Goal: Find specific page/section: Find specific page/section

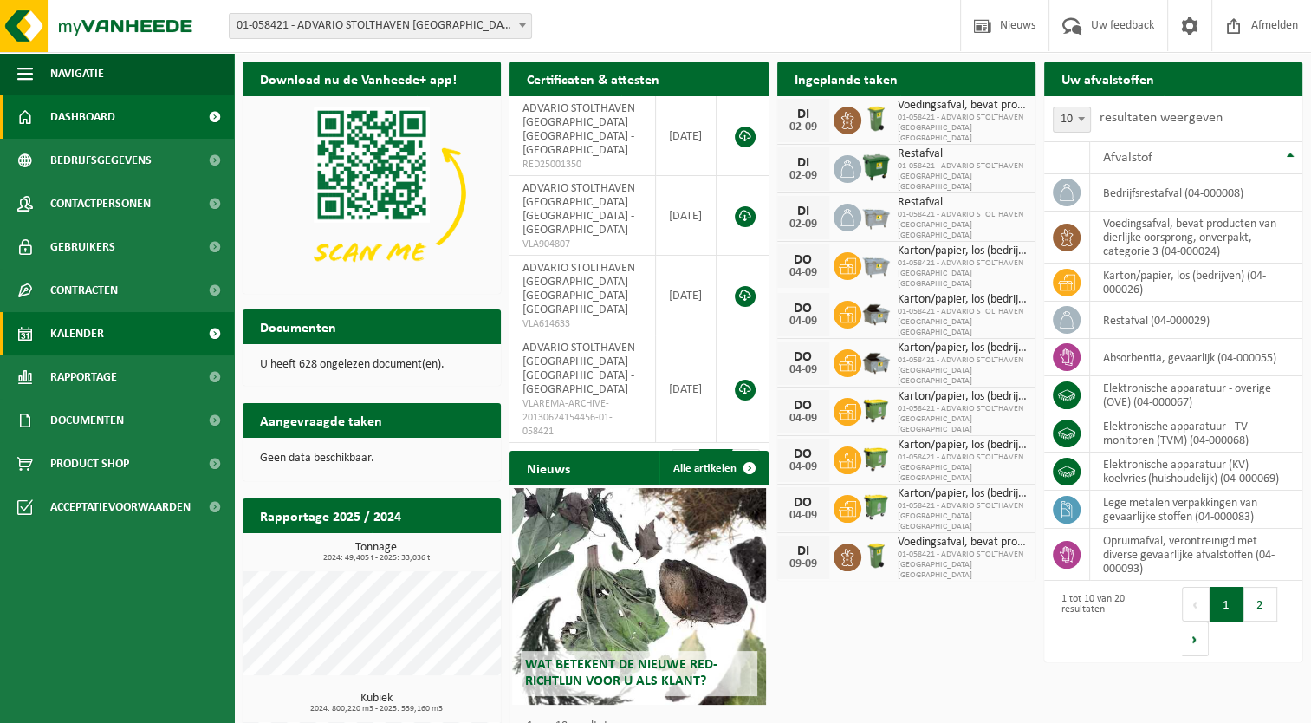
click at [126, 335] on link "Kalender" at bounding box center [117, 333] width 234 height 43
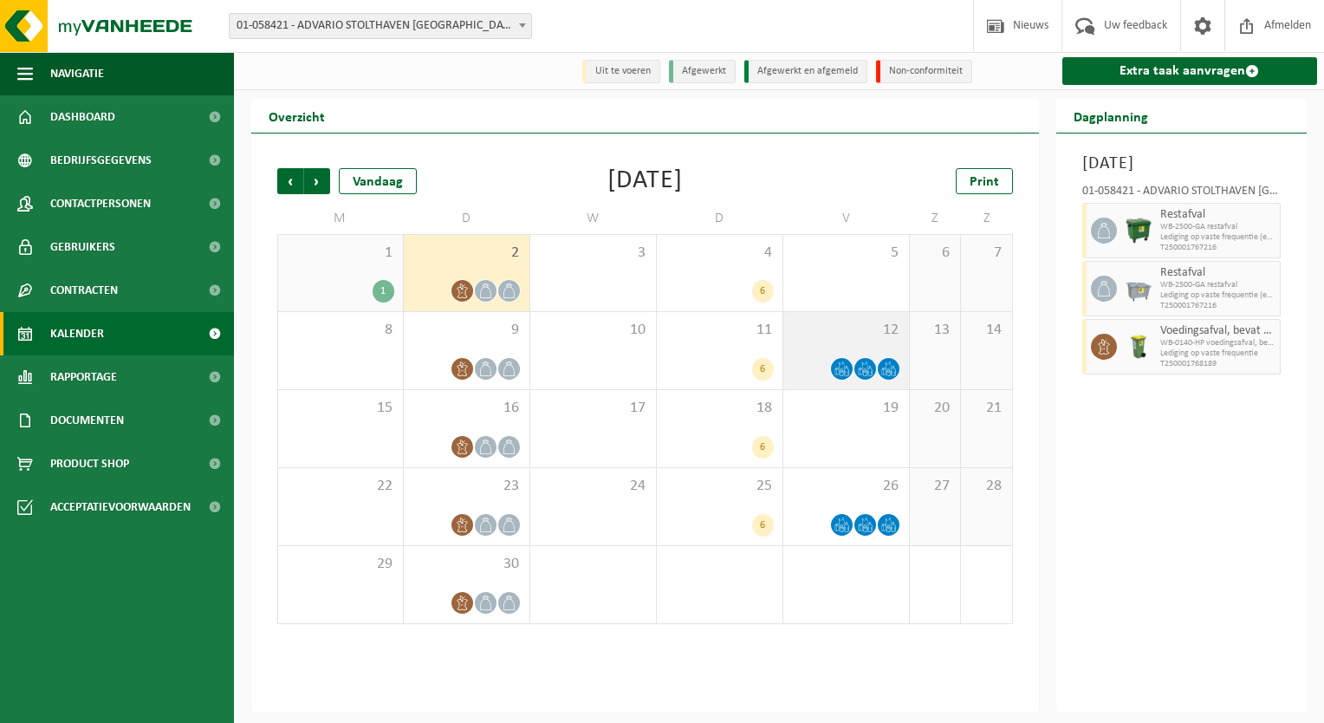
click at [814, 363] on div at bounding box center [846, 368] width 108 height 23
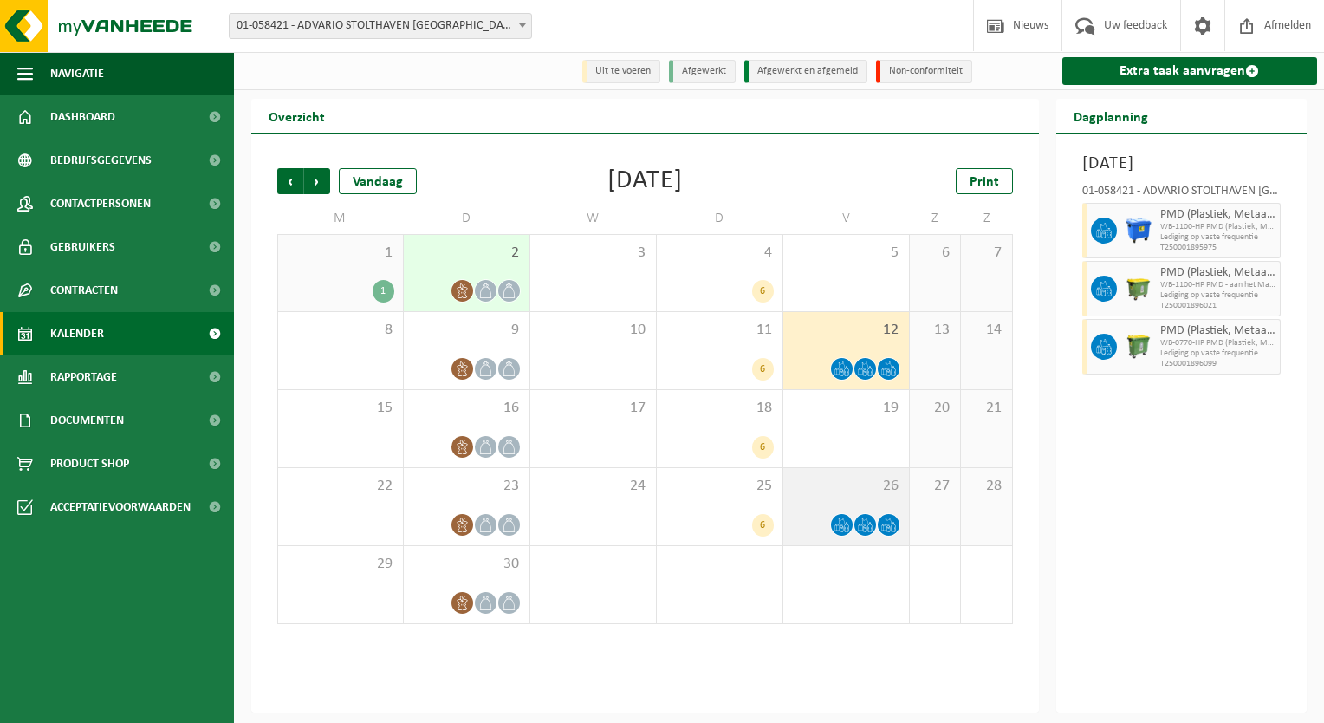
click at [805, 510] on div "26" at bounding box center [846, 506] width 126 height 77
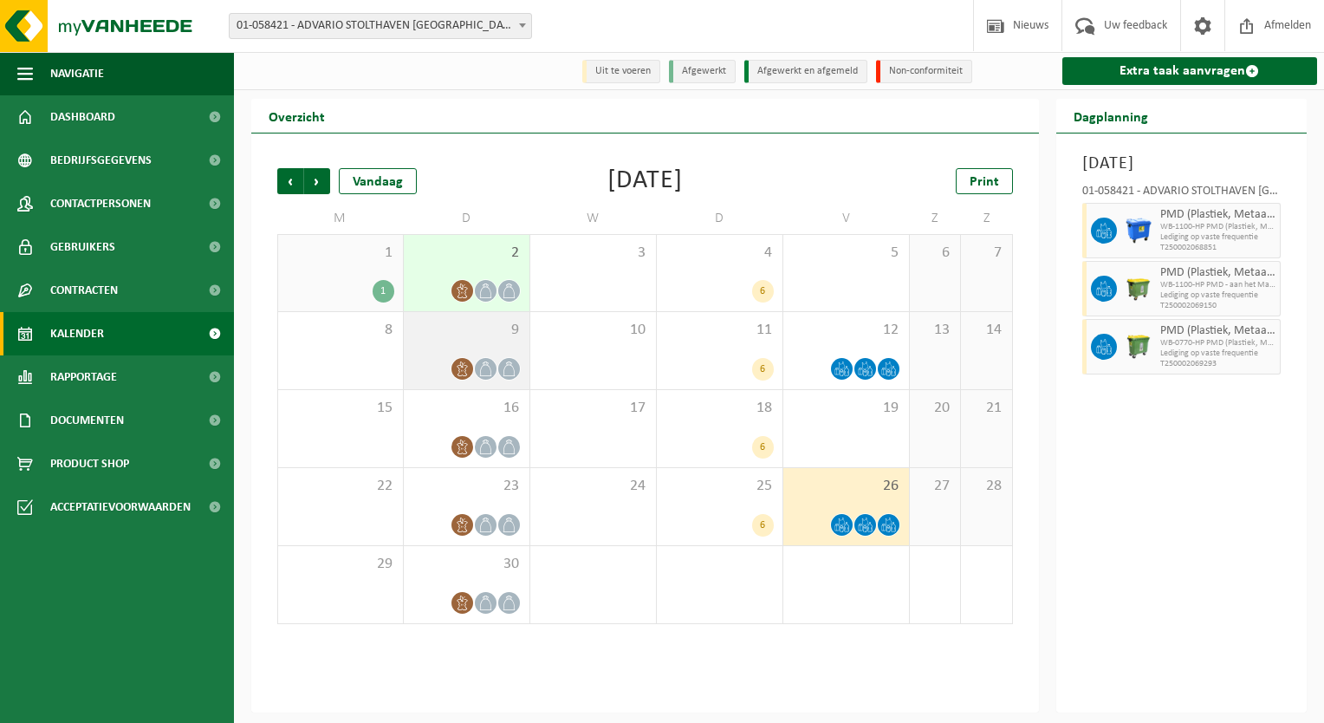
click at [423, 347] on div "9" at bounding box center [467, 350] width 126 height 77
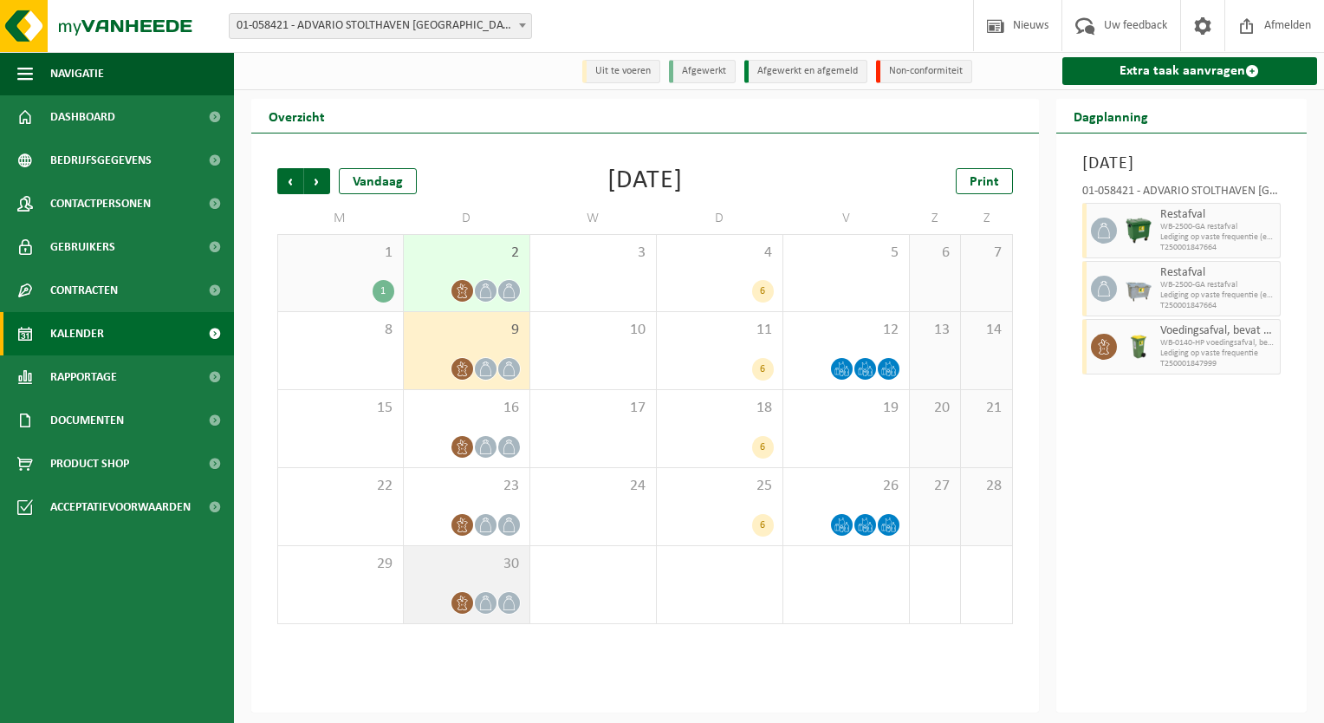
click at [422, 583] on div "30" at bounding box center [467, 584] width 126 height 77
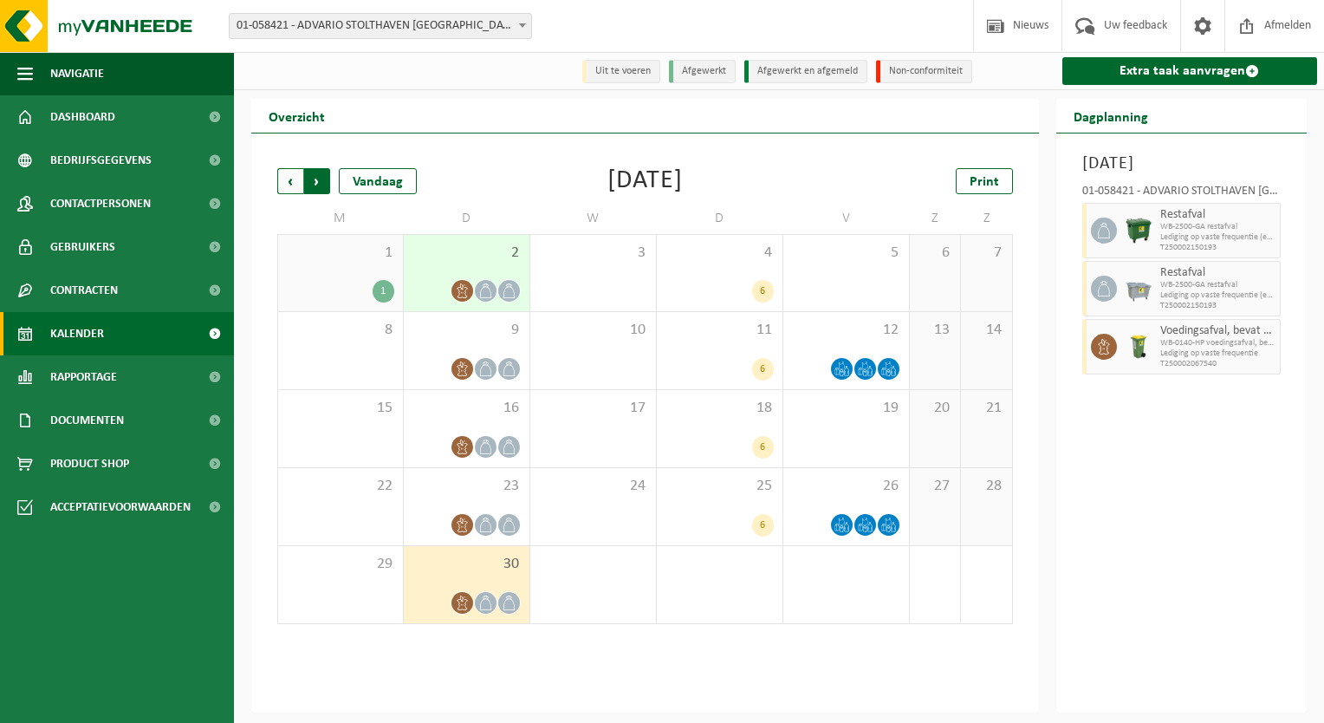
click at [291, 180] on span "Vorige" at bounding box center [290, 181] width 26 height 26
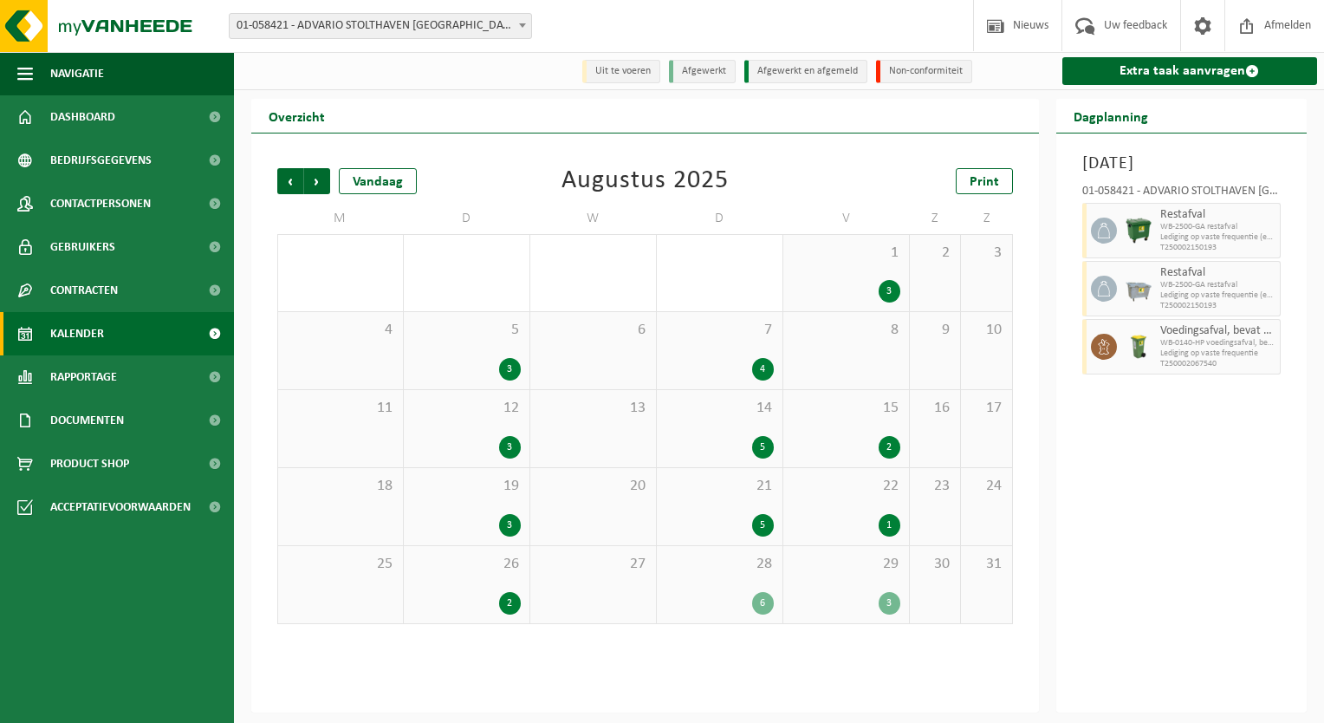
click at [444, 354] on div "5 3" at bounding box center [467, 350] width 126 height 77
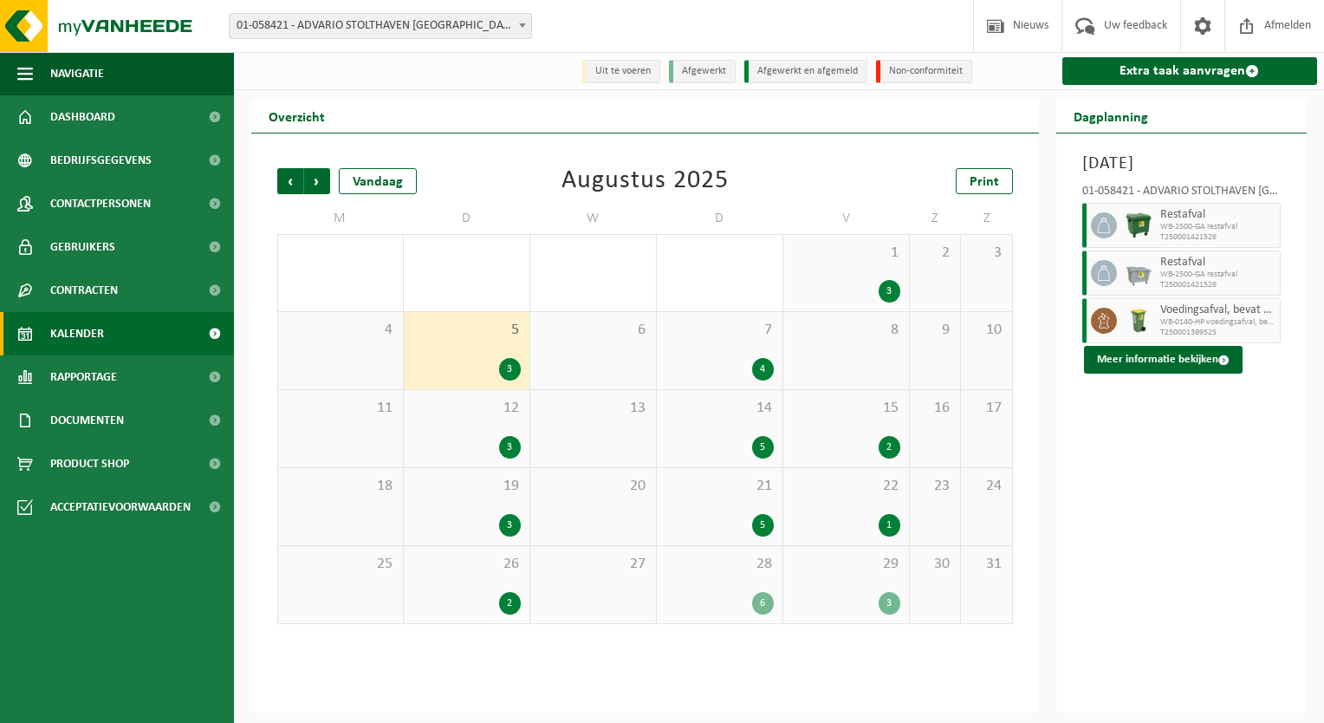
click at [690, 359] on div "4" at bounding box center [719, 369] width 108 height 23
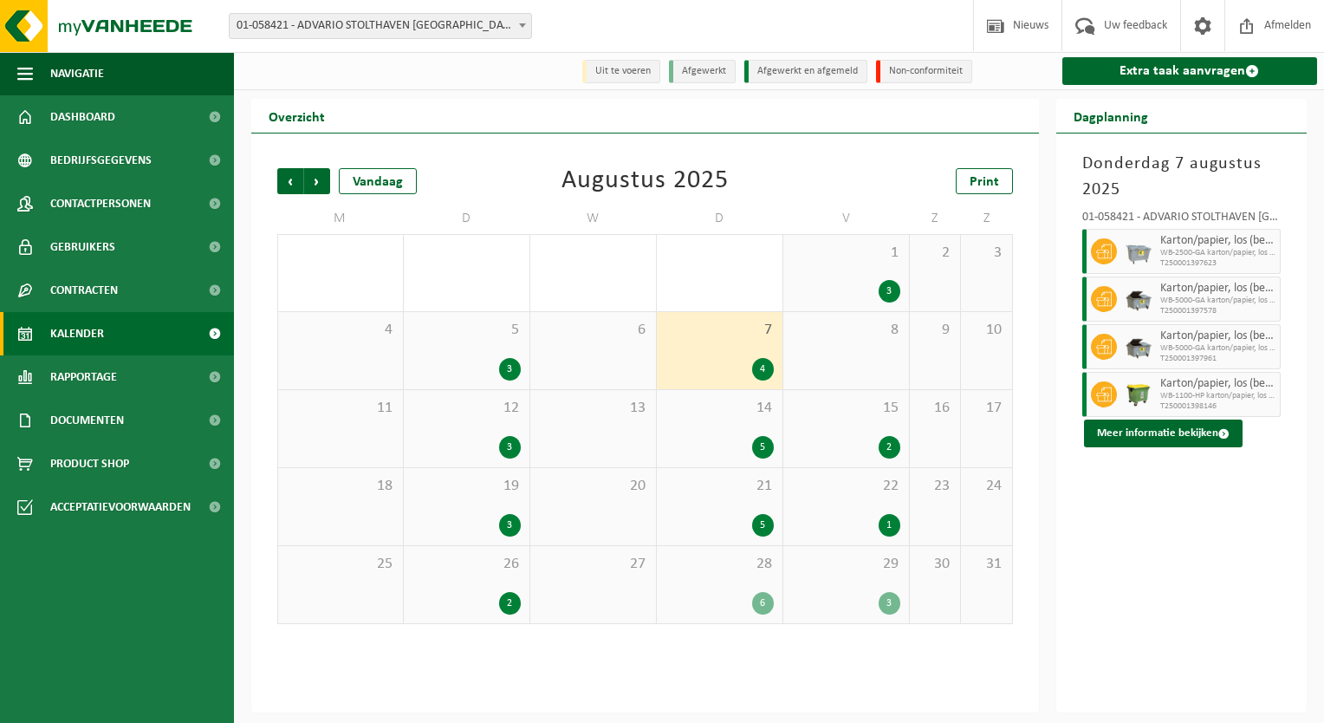
click at [689, 419] on div "14 5" at bounding box center [720, 428] width 126 height 77
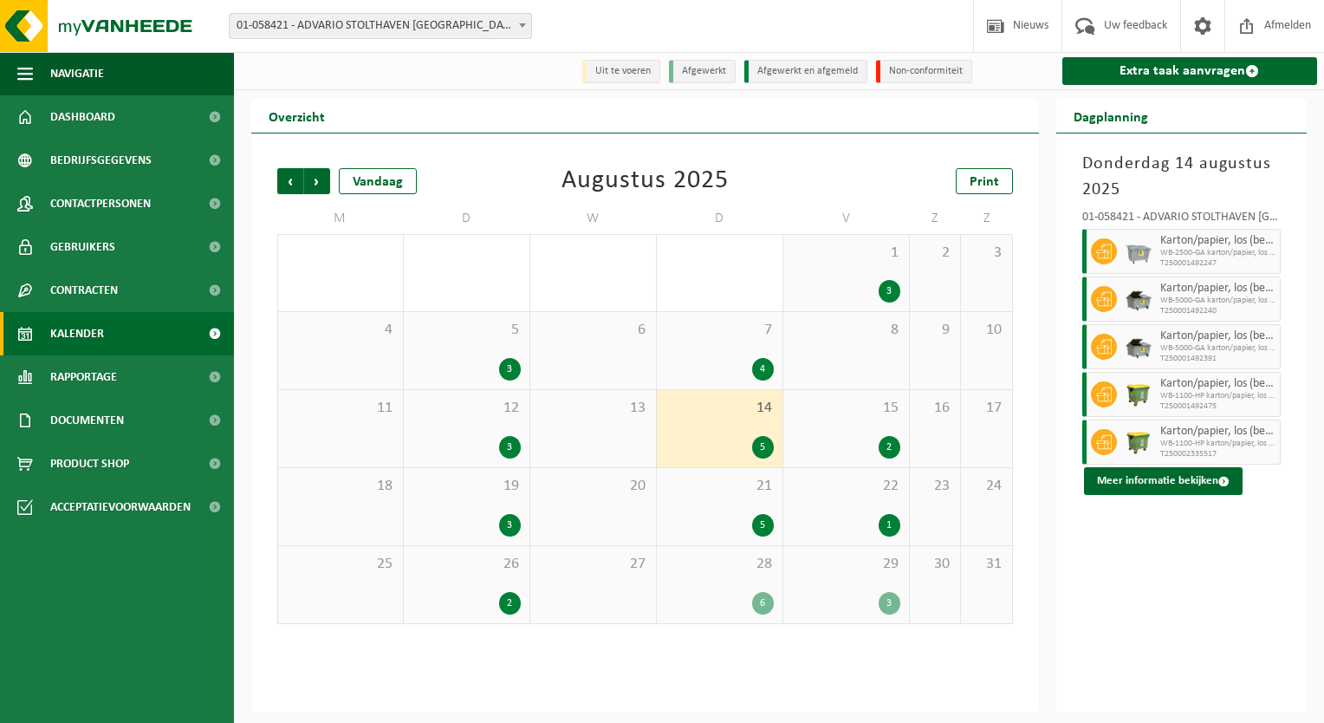
click at [683, 513] on div "21 5" at bounding box center [720, 506] width 126 height 77
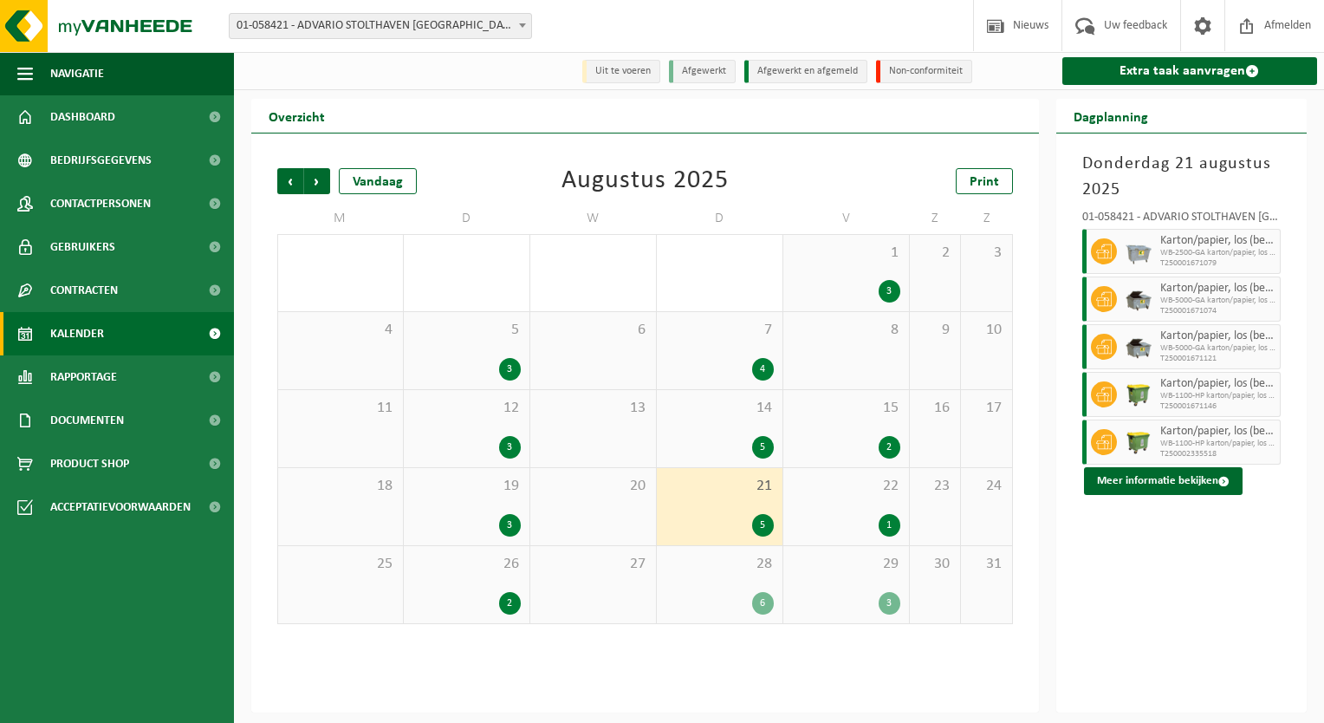
click at [685, 574] on span "28" at bounding box center [719, 564] width 108 height 19
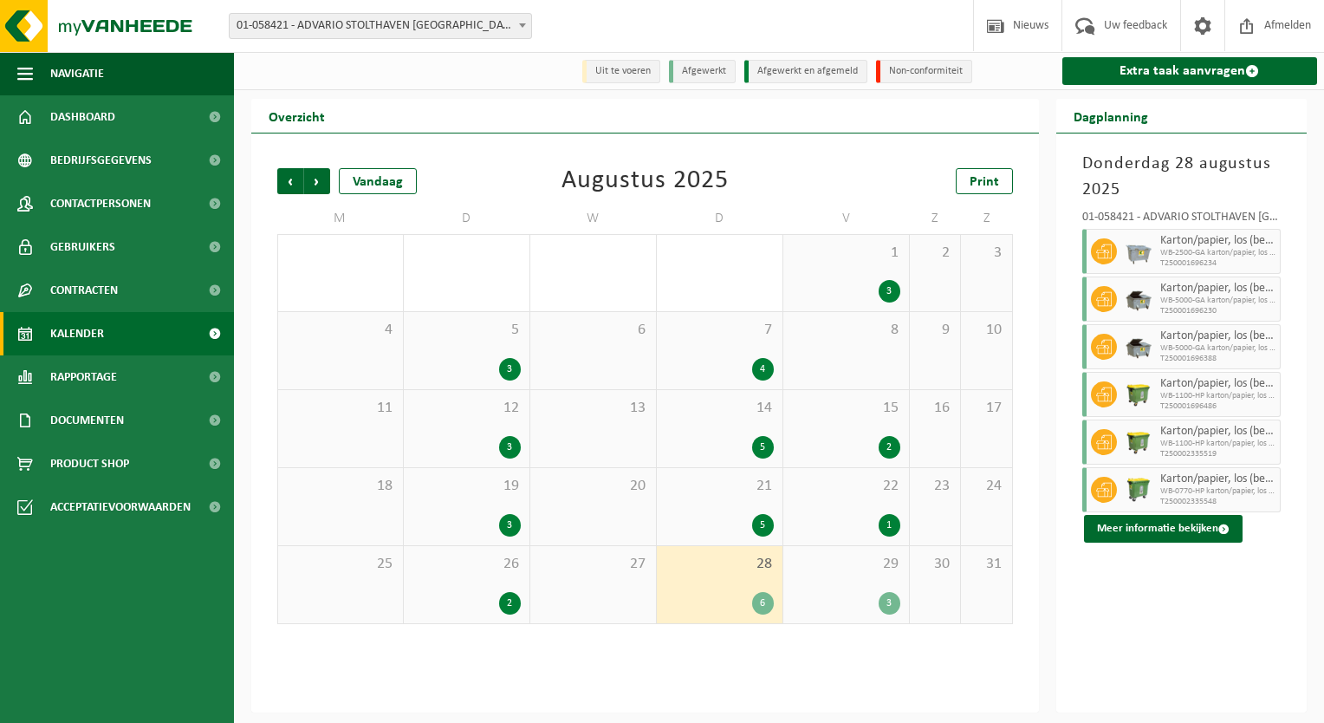
click at [836, 300] on div "3" at bounding box center [846, 291] width 108 height 23
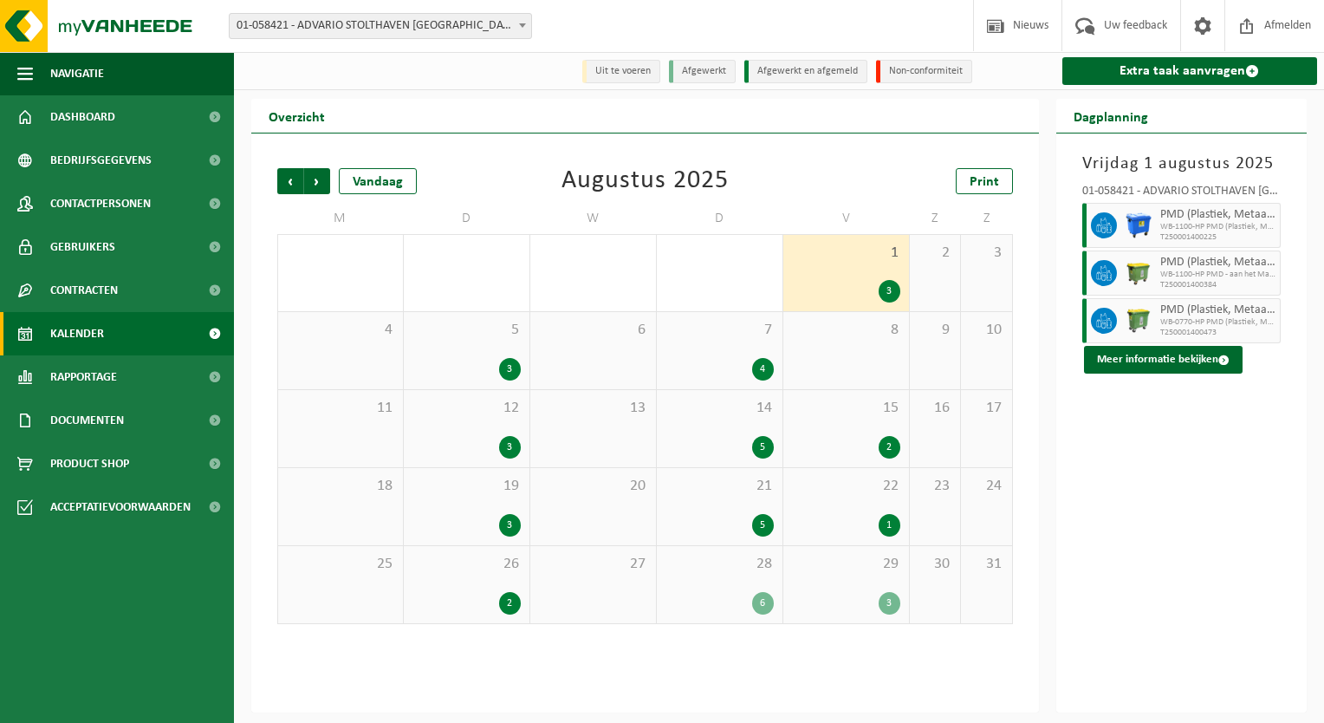
click at [707, 359] on div "7 4" at bounding box center [720, 350] width 126 height 77
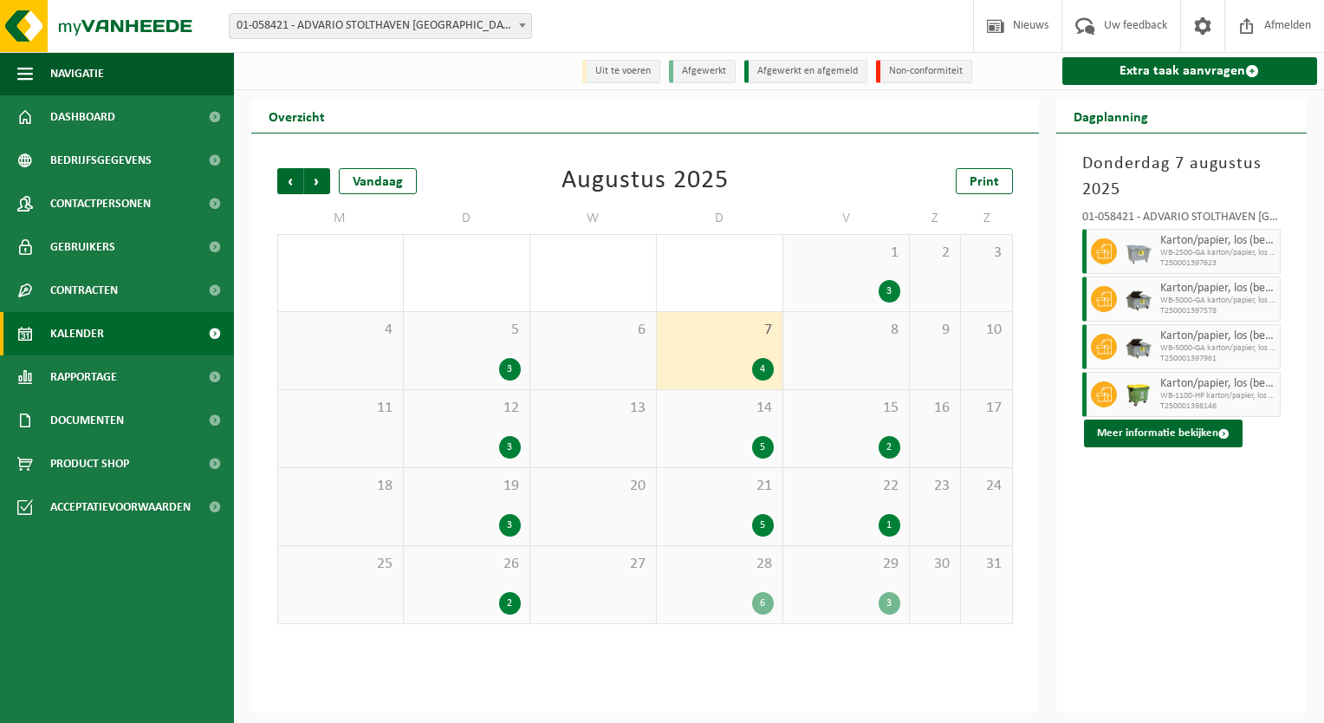
click at [704, 430] on div "14 5" at bounding box center [720, 428] width 126 height 77
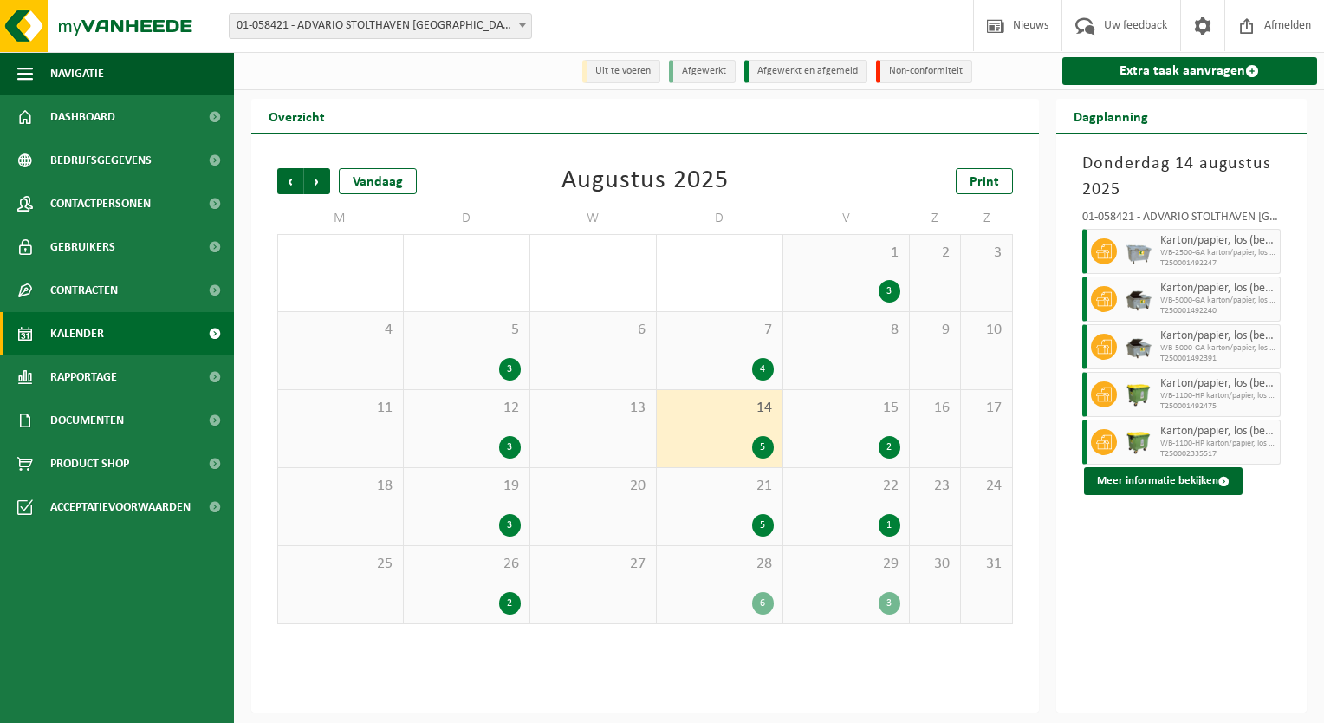
click at [698, 503] on div "21 5" at bounding box center [720, 506] width 126 height 77
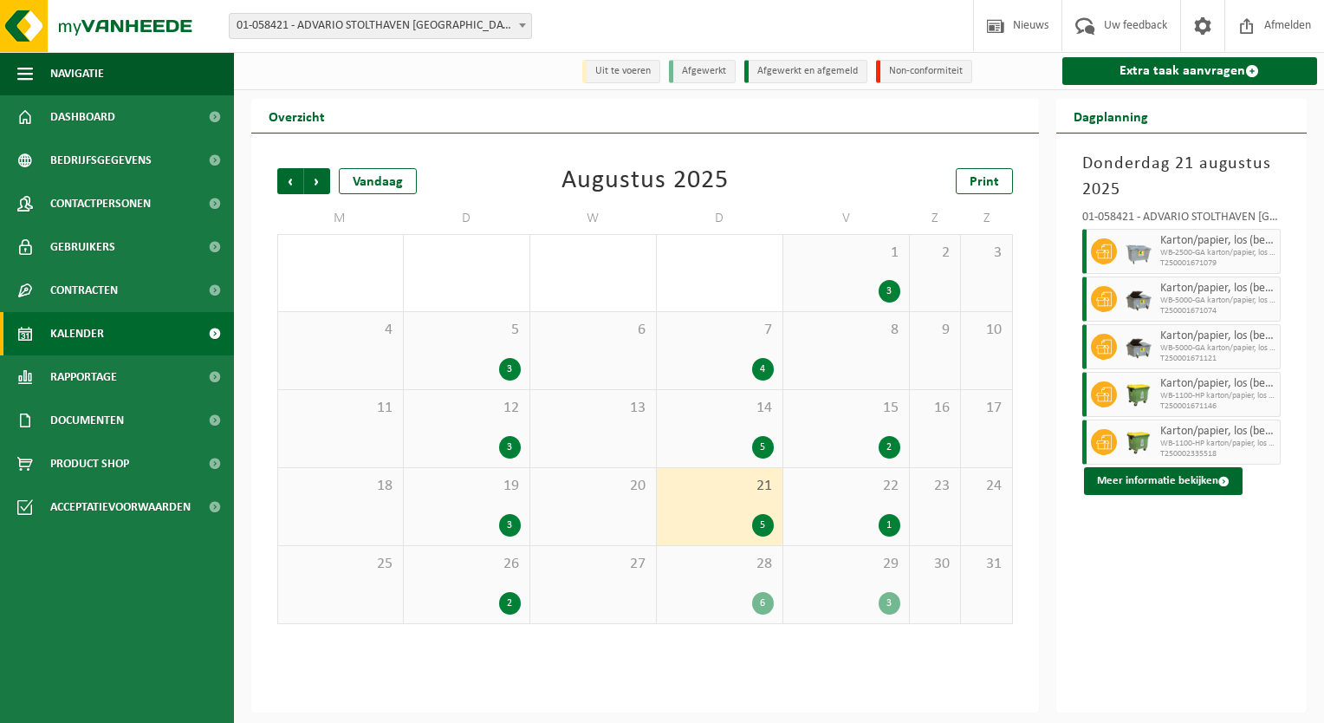
click at [688, 564] on span "28" at bounding box center [719, 564] width 108 height 19
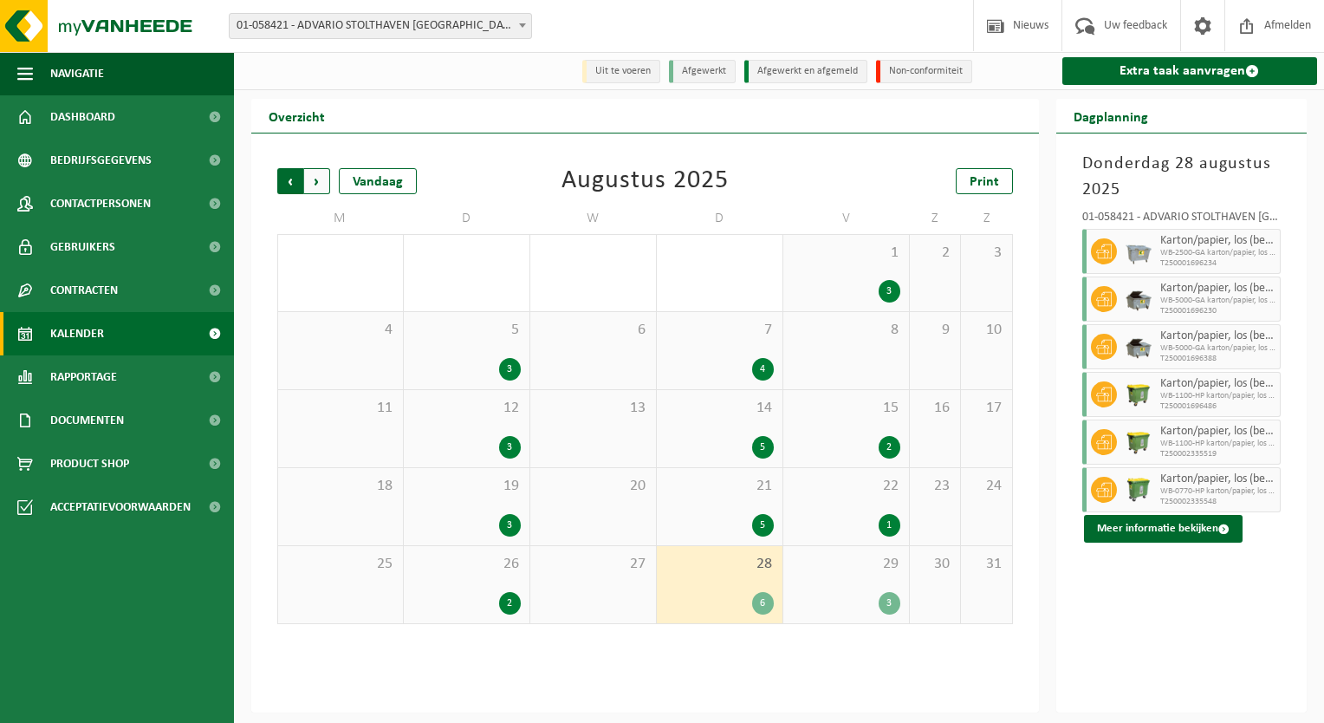
click at [311, 175] on span "Volgende" at bounding box center [317, 181] width 26 height 26
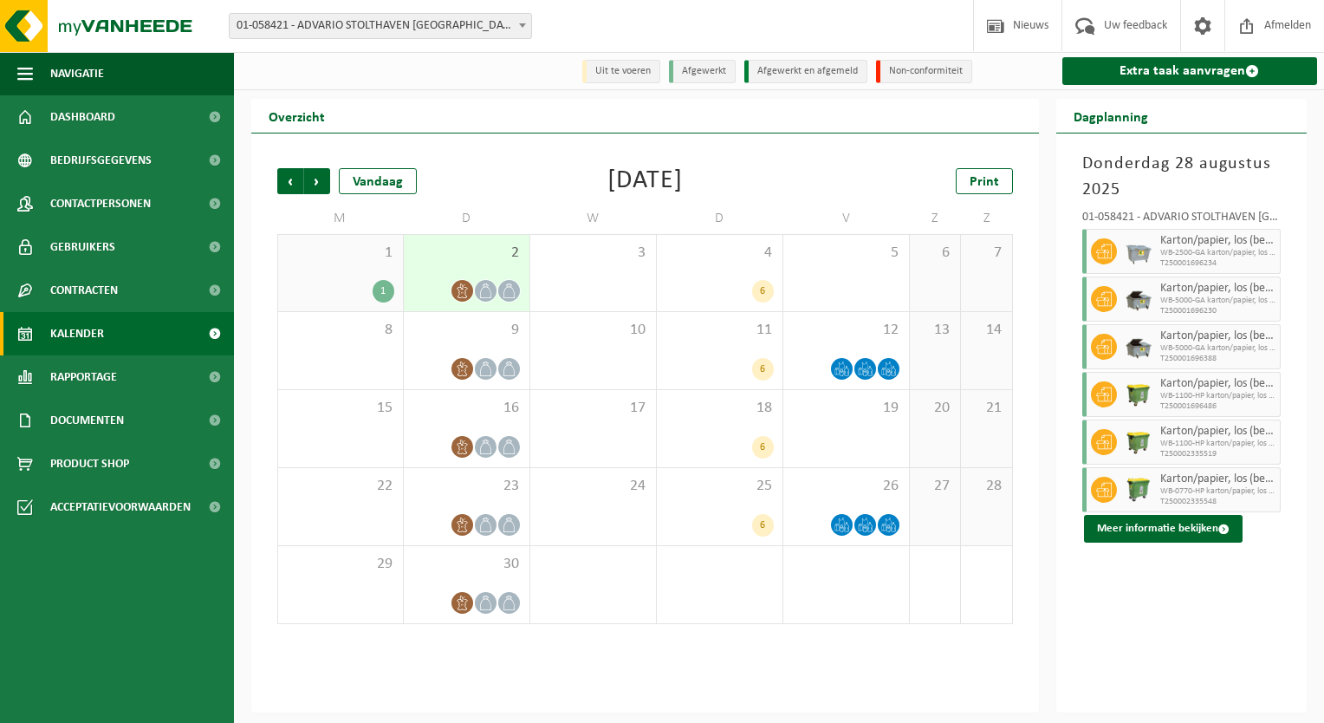
click at [311, 175] on span "Volgende" at bounding box center [317, 181] width 26 height 26
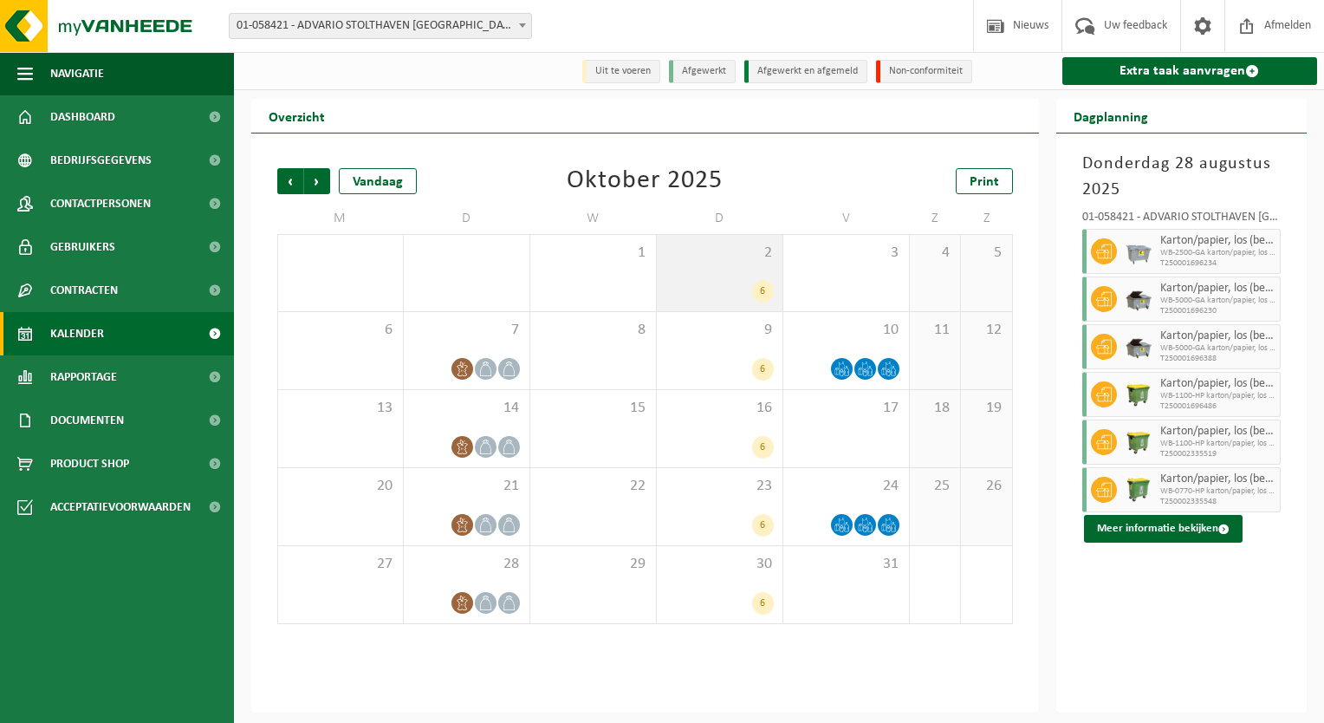
click at [691, 284] on div "6" at bounding box center [719, 291] width 108 height 23
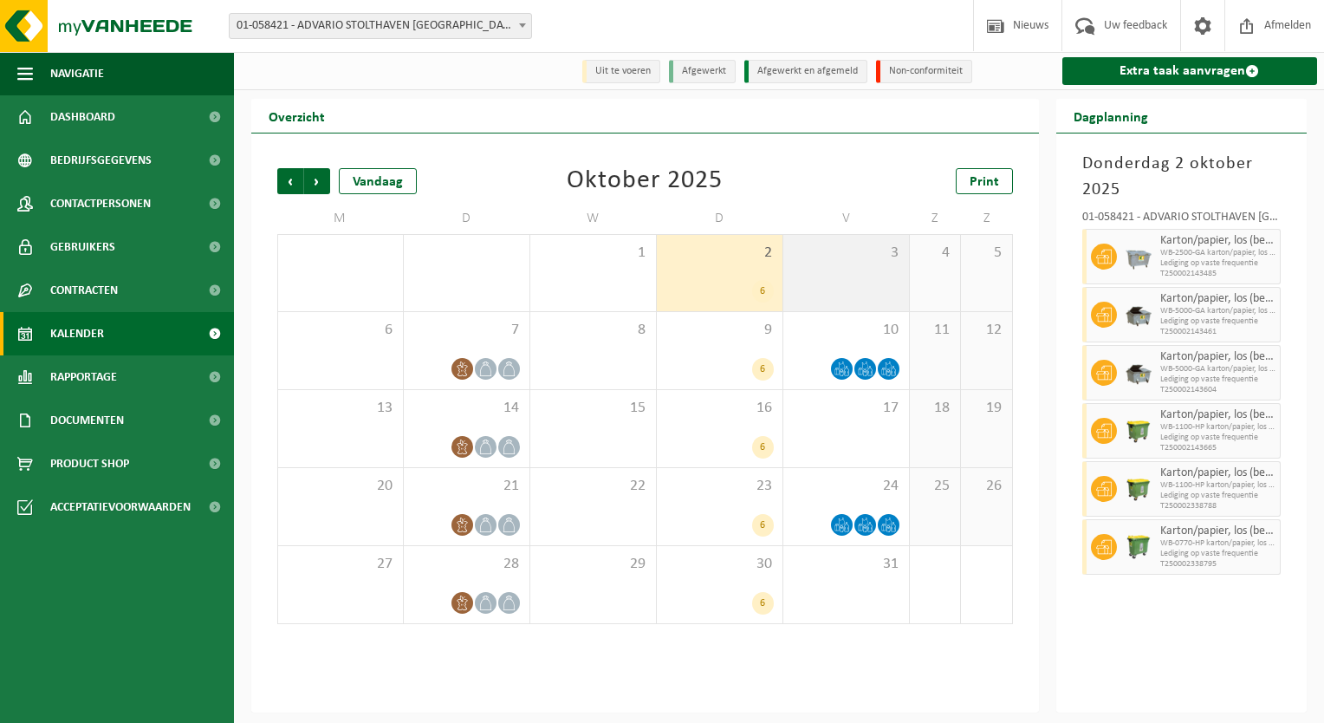
click at [808, 286] on div "3" at bounding box center [846, 273] width 126 height 76
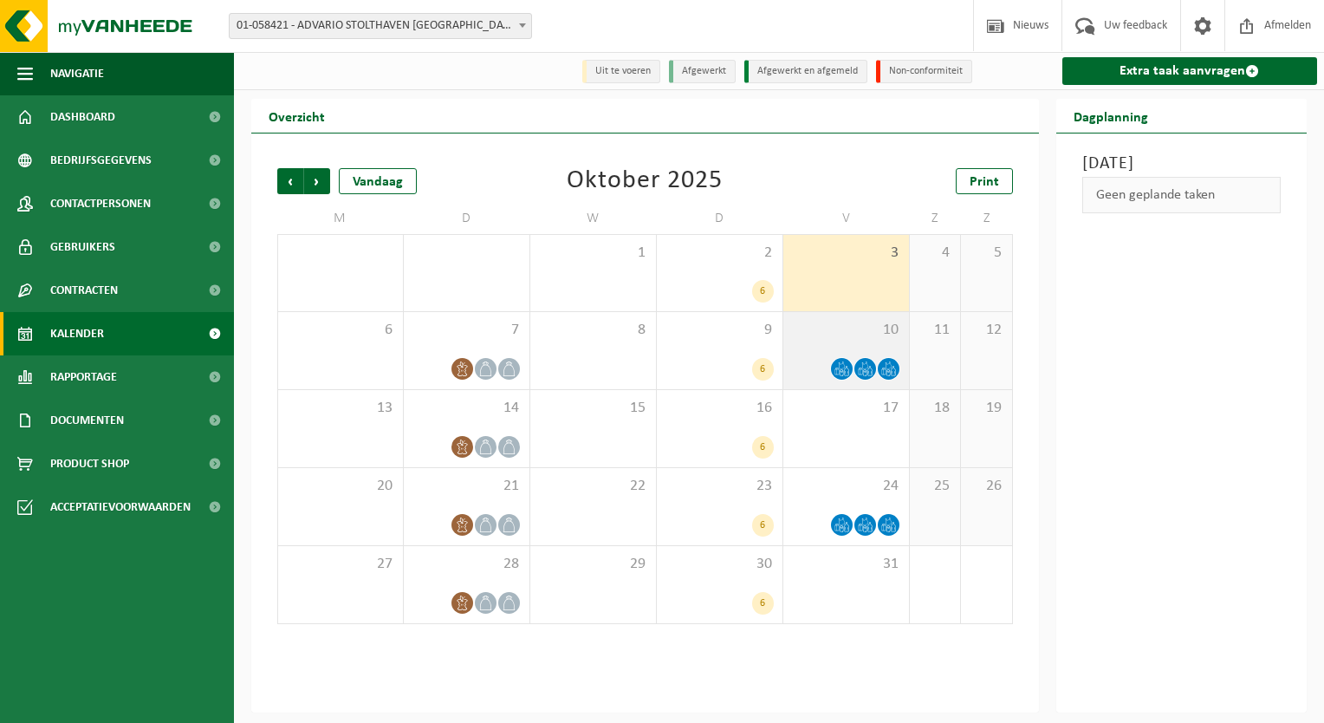
click at [801, 351] on div "10" at bounding box center [846, 350] width 126 height 77
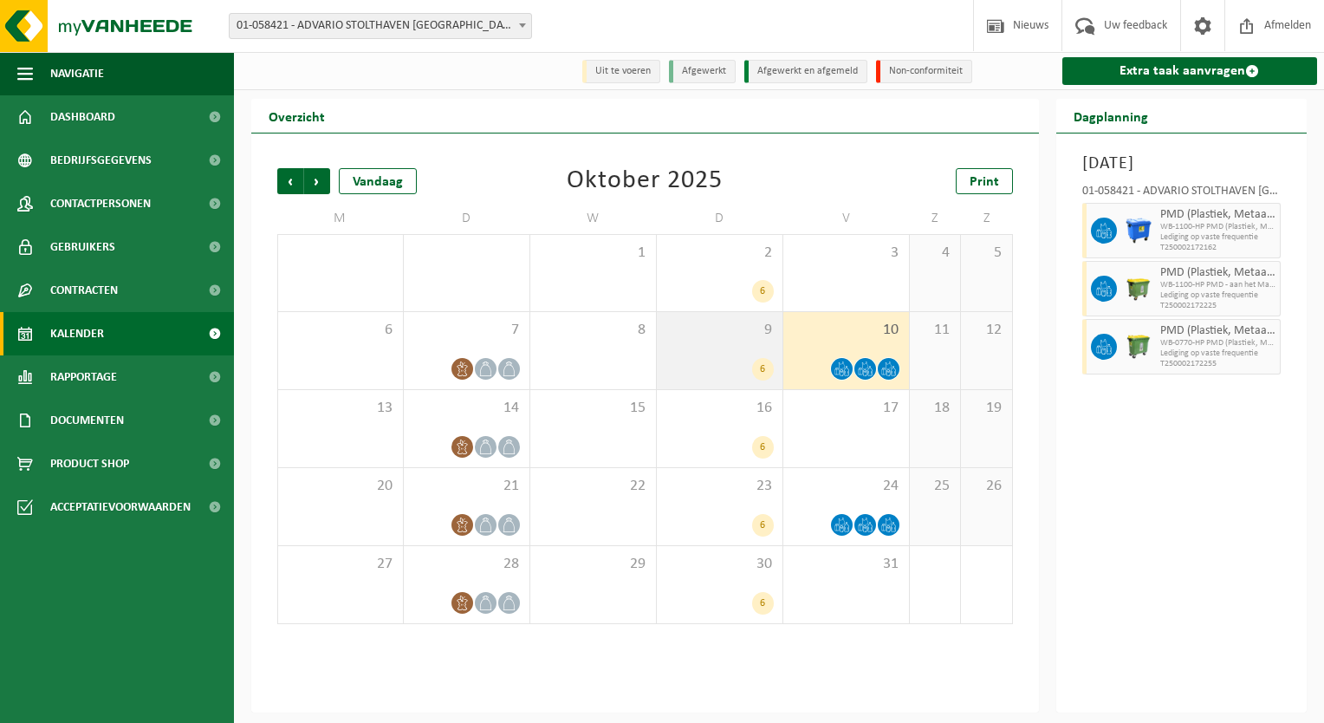
click at [698, 348] on div "9 6" at bounding box center [720, 350] width 126 height 77
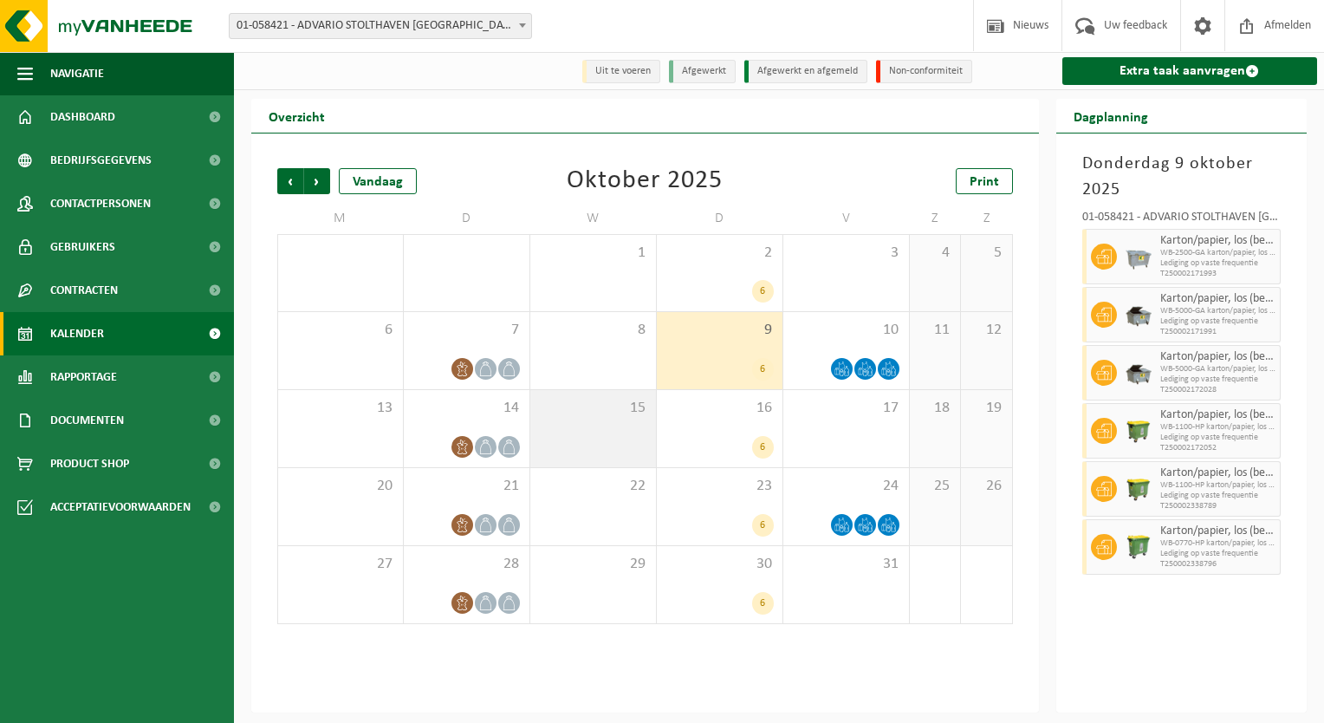
click at [607, 428] on div "15" at bounding box center [593, 428] width 126 height 77
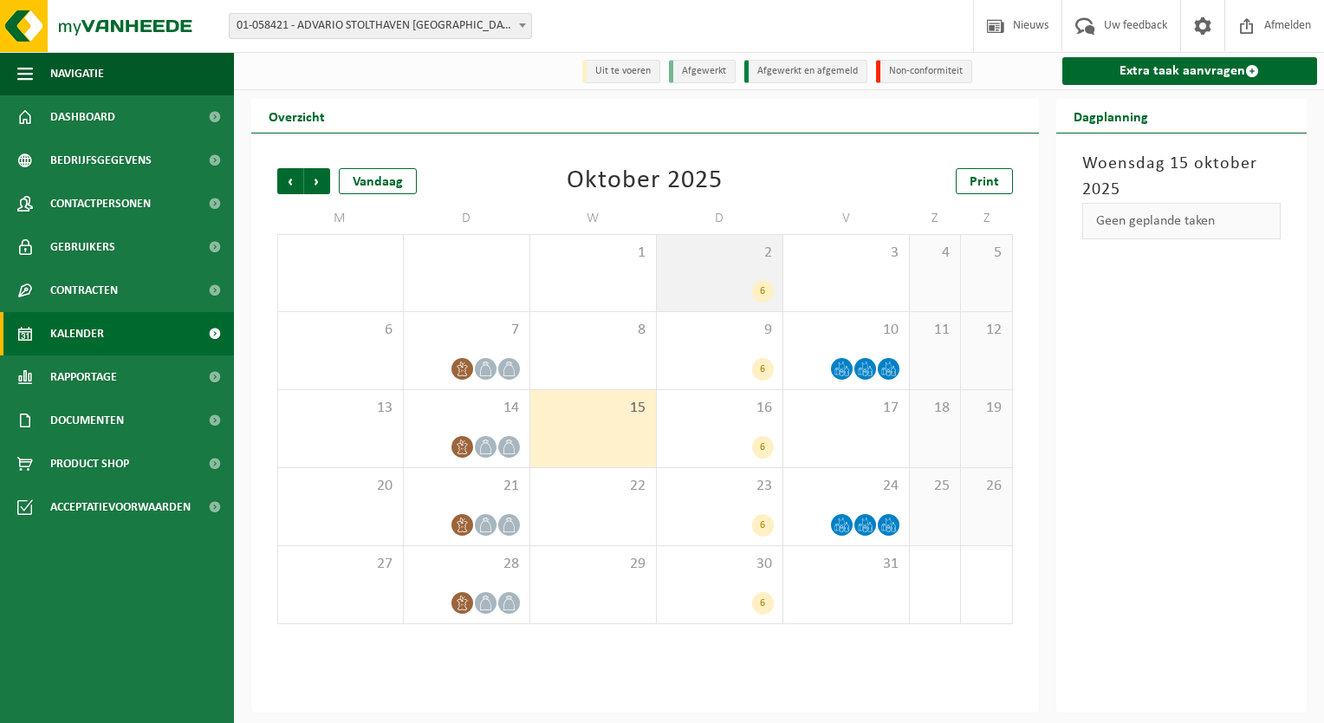
click at [678, 282] on div "6" at bounding box center [719, 291] width 108 height 23
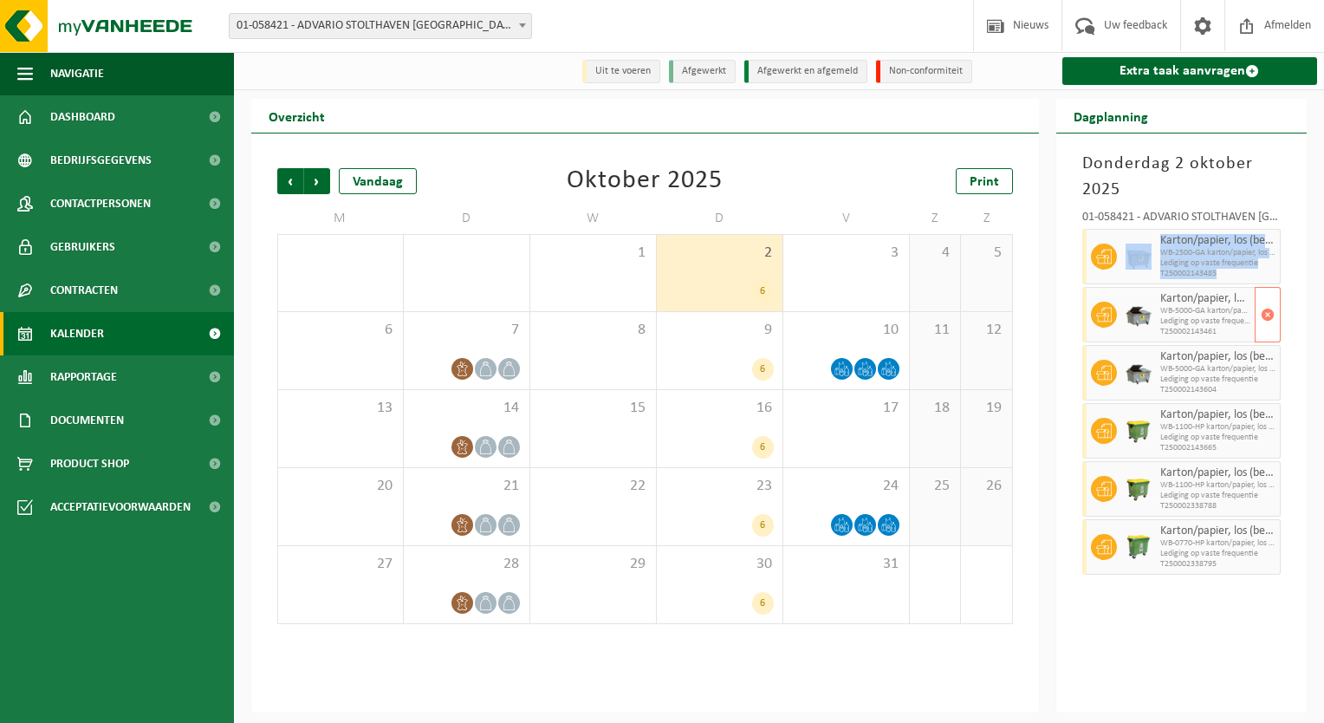
drag, startPoint x: 1114, startPoint y: 251, endPoint x: 1123, endPoint y: 306, distance: 55.3
click at [1123, 306] on div "01-058421 - ADVARIO STOLTHAVEN ANTWERPEN NV - ANTWERPEN Karton/papier, los (bed…" at bounding box center [1182, 390] width 217 height 374
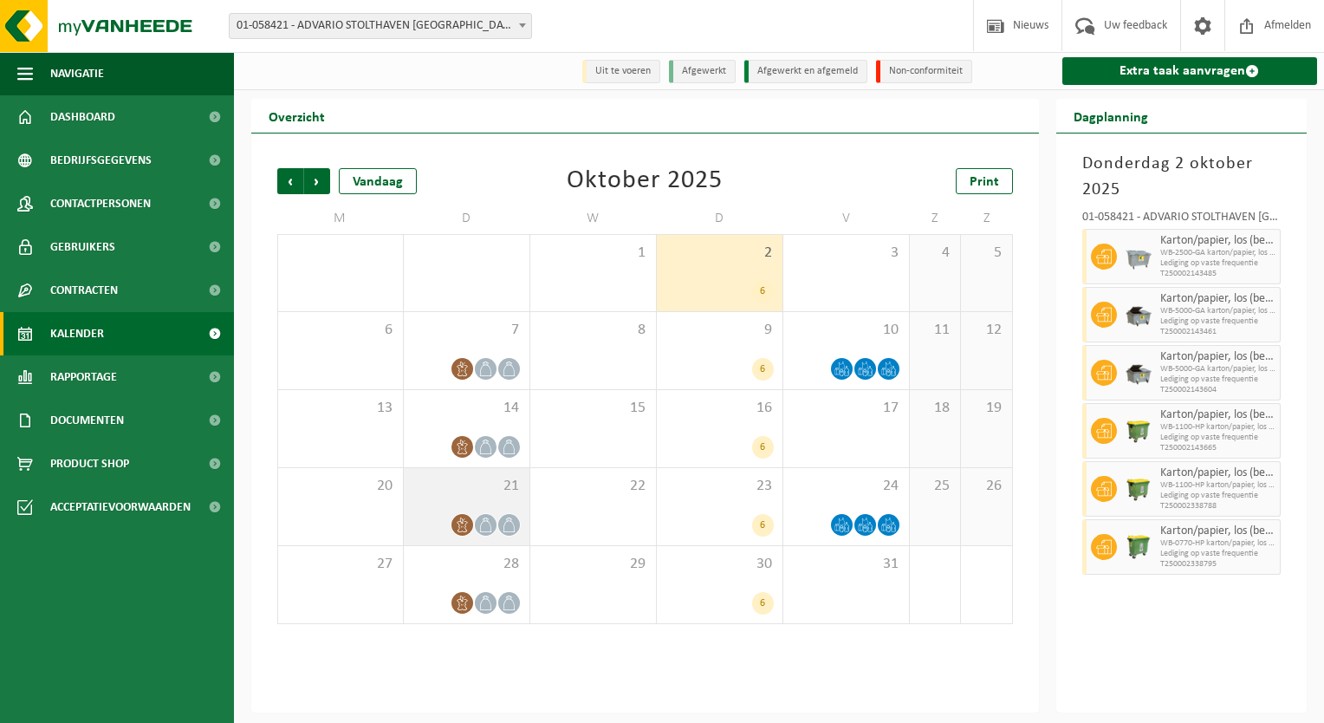
click at [437, 497] on div "21" at bounding box center [467, 506] width 126 height 77
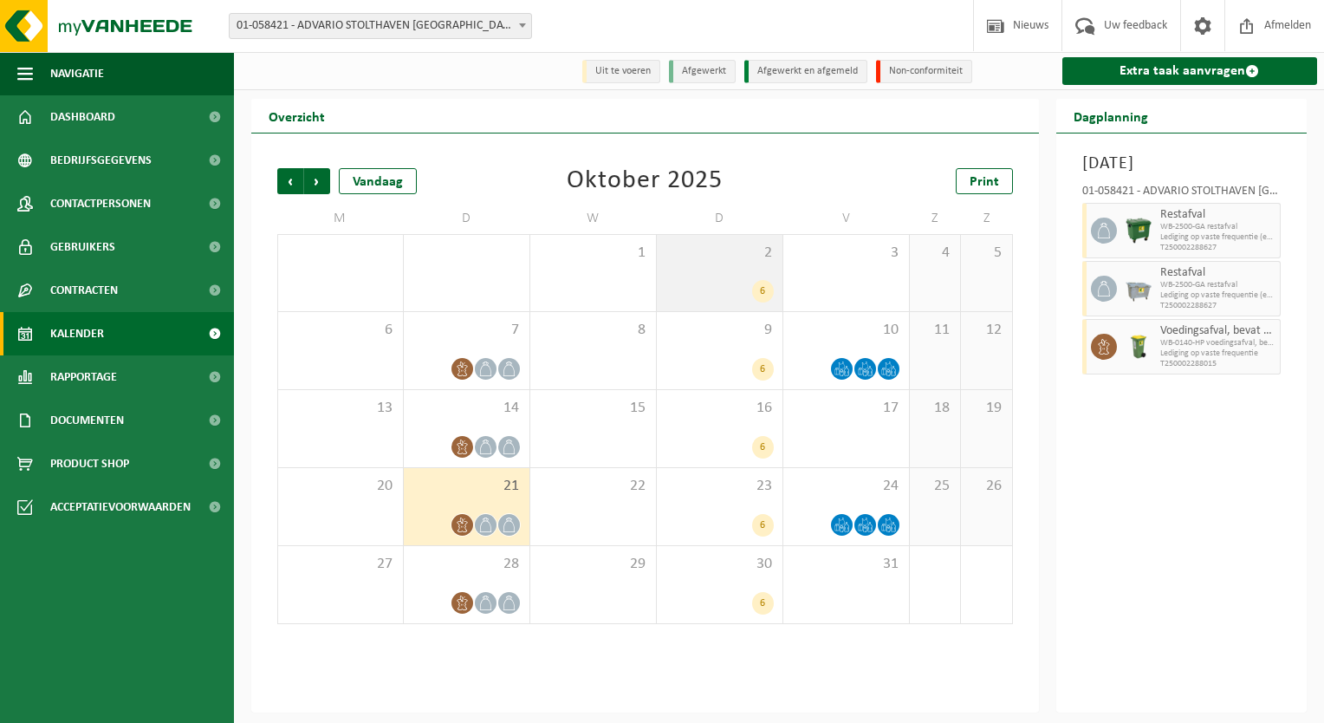
click at [712, 278] on div "2 6" at bounding box center [720, 273] width 126 height 76
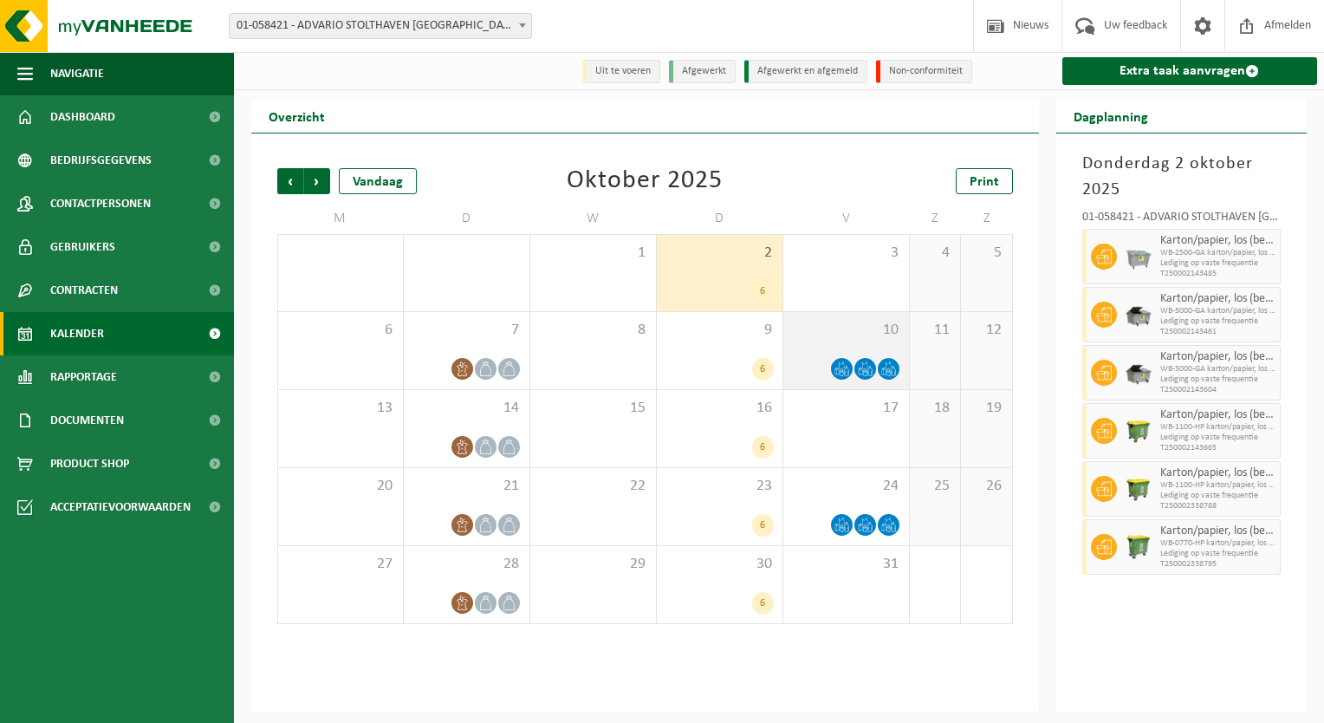
click at [810, 369] on div at bounding box center [846, 368] width 108 height 23
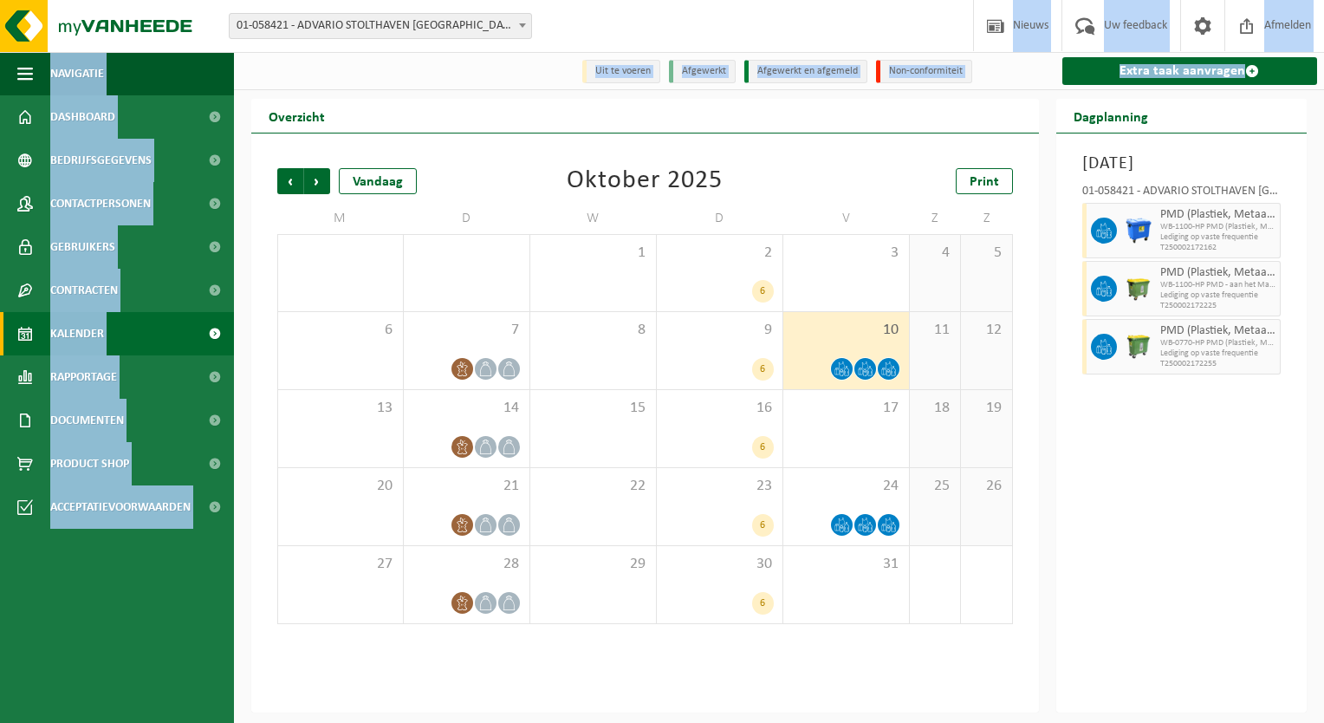
drag, startPoint x: 366, startPoint y: 10, endPoint x: 243, endPoint y: 149, distance: 186.0
click at [243, 149] on div "Vestiging: 01-058421 - ADVARIO STOLTHAVEN ANTWERPEN NV - ANTWERPEN 01-058421 - …" at bounding box center [662, 356] width 1324 height 712
drag, startPoint x: 243, startPoint y: 149, endPoint x: 157, endPoint y: 276, distance: 153.3
click at [87, 624] on ul "Navigatie Nieuws Uw feedback Afmelden Dashboard Bedrijfsgegevens Contactpersone…" at bounding box center [117, 387] width 234 height 671
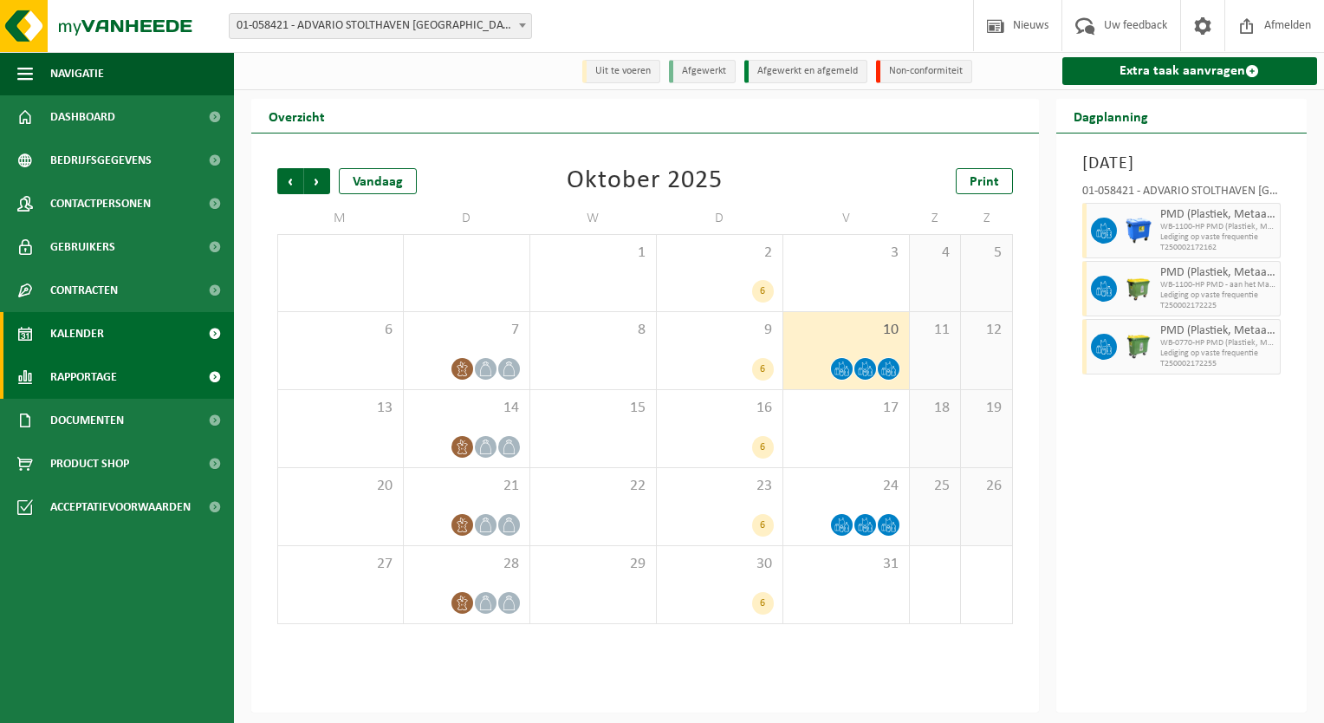
click at [100, 384] on span "Rapportage" at bounding box center [83, 376] width 67 height 43
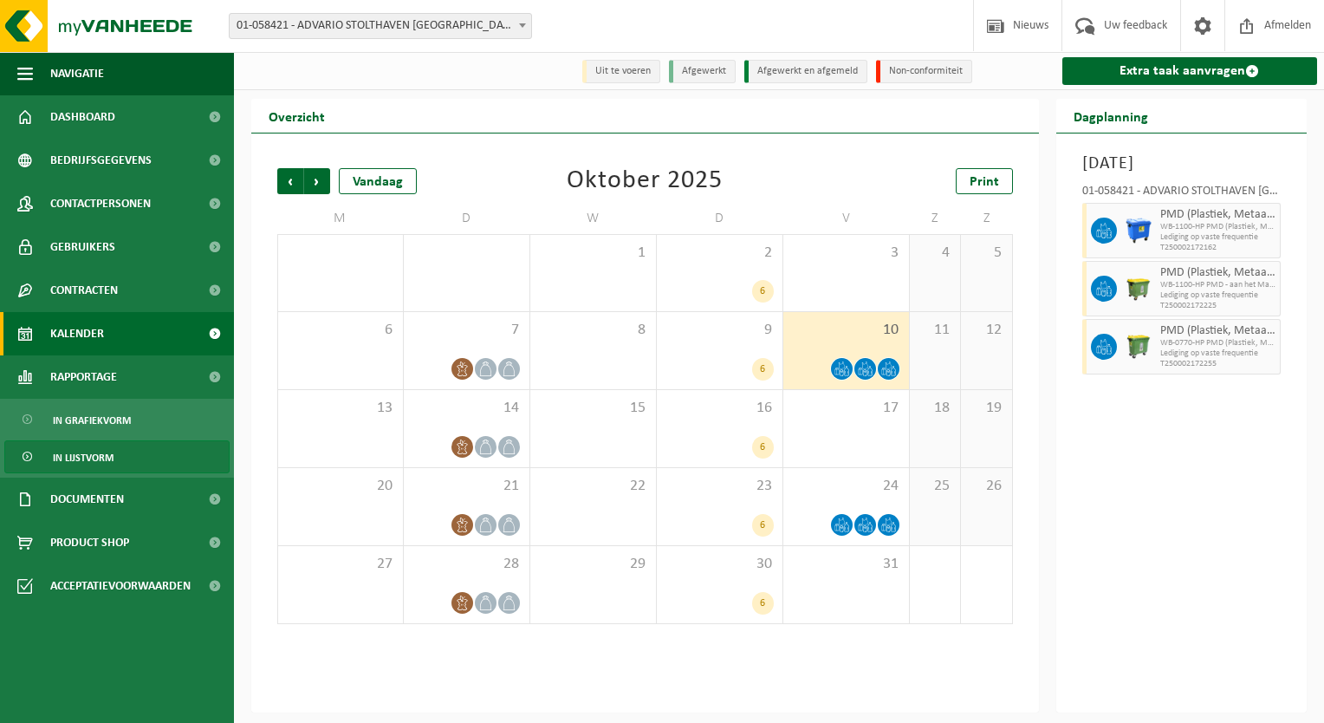
click at [96, 459] on span "In lijstvorm" at bounding box center [83, 457] width 61 height 33
